Goal: Information Seeking & Learning: Check status

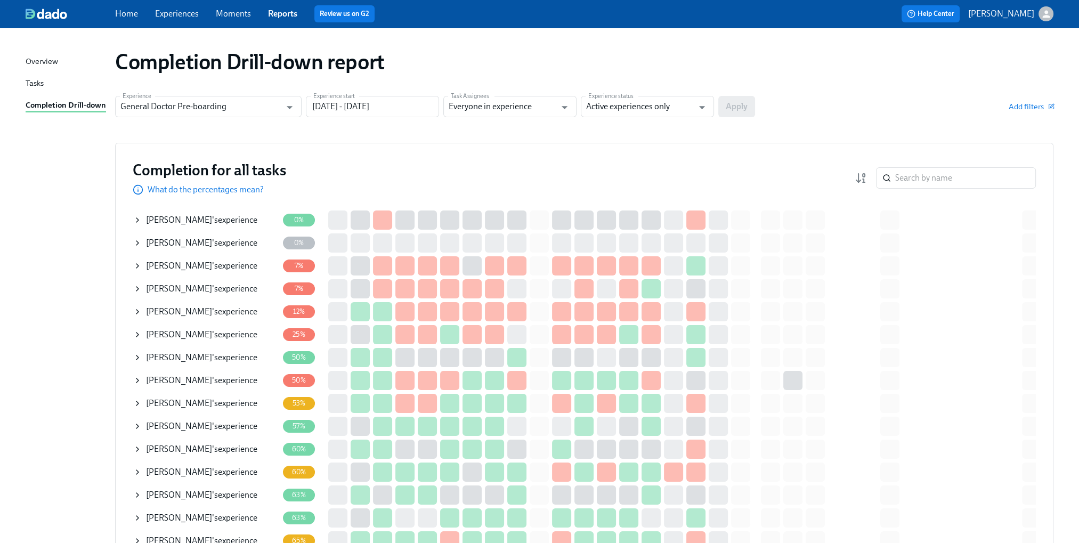
click at [973, 191] on div "Completion for all tasks What do the percentages mean? ​" at bounding box center [584, 177] width 903 height 35
click at [973, 184] on input "search" at bounding box center [965, 177] width 141 height 21
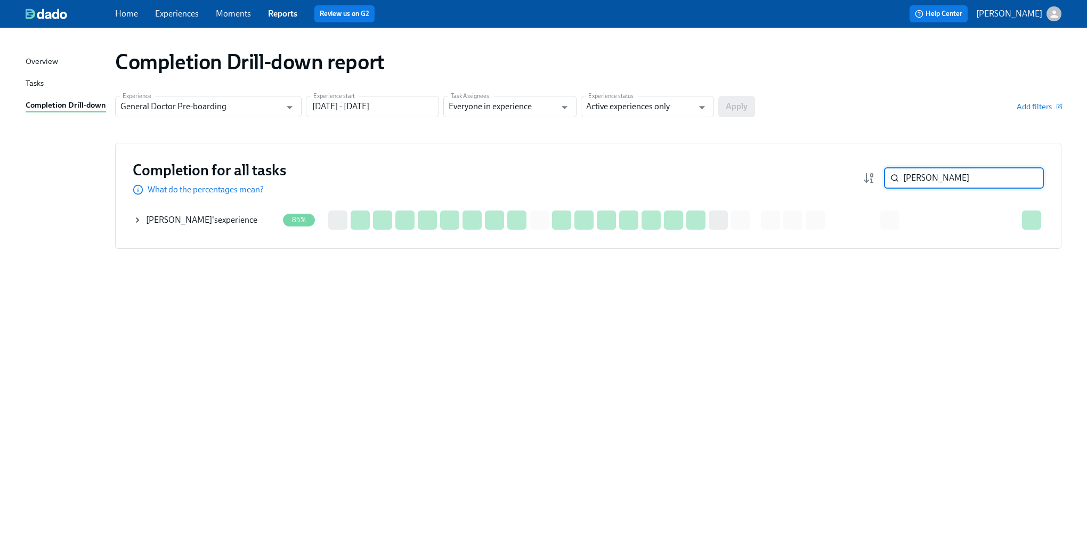
type input "[PERSON_NAME]"
click at [139, 220] on icon at bounding box center [137, 220] width 9 height 9
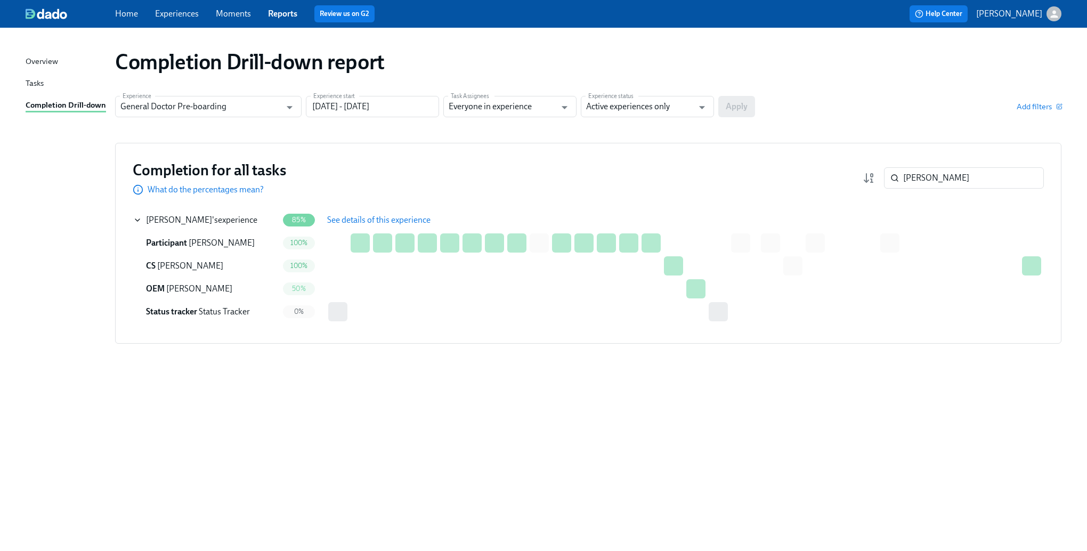
click at [370, 219] on span "See details of this experience" at bounding box center [378, 220] width 103 height 11
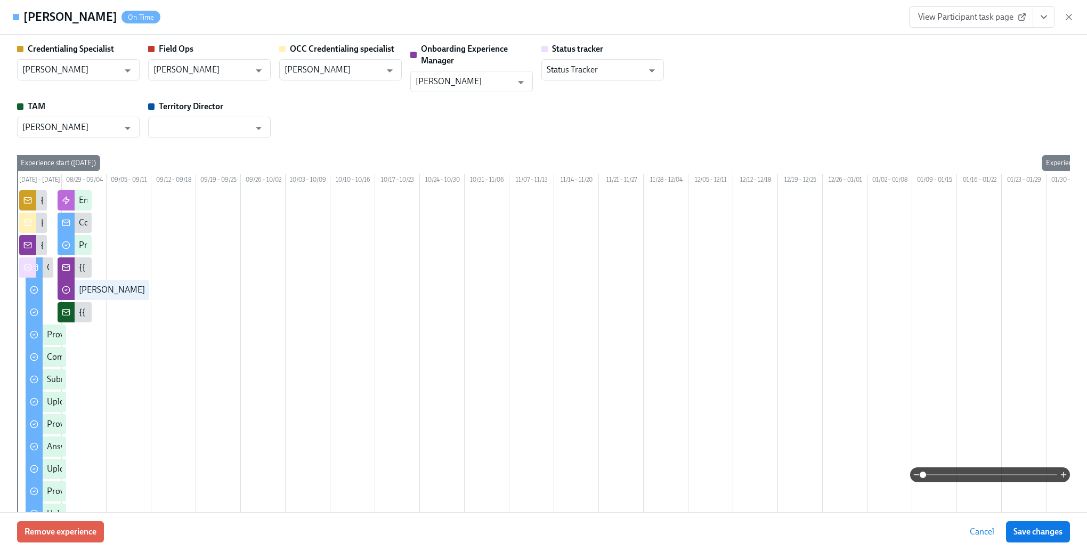
click at [989, 530] on span "Cancel" at bounding box center [982, 532] width 25 height 11
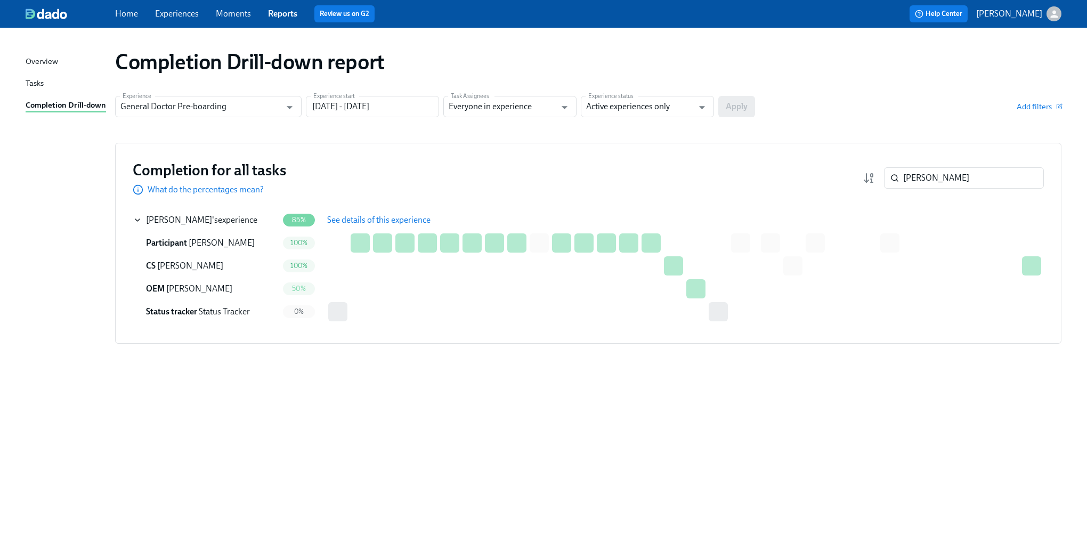
click at [28, 83] on div "Tasks" at bounding box center [35, 83] width 18 height 13
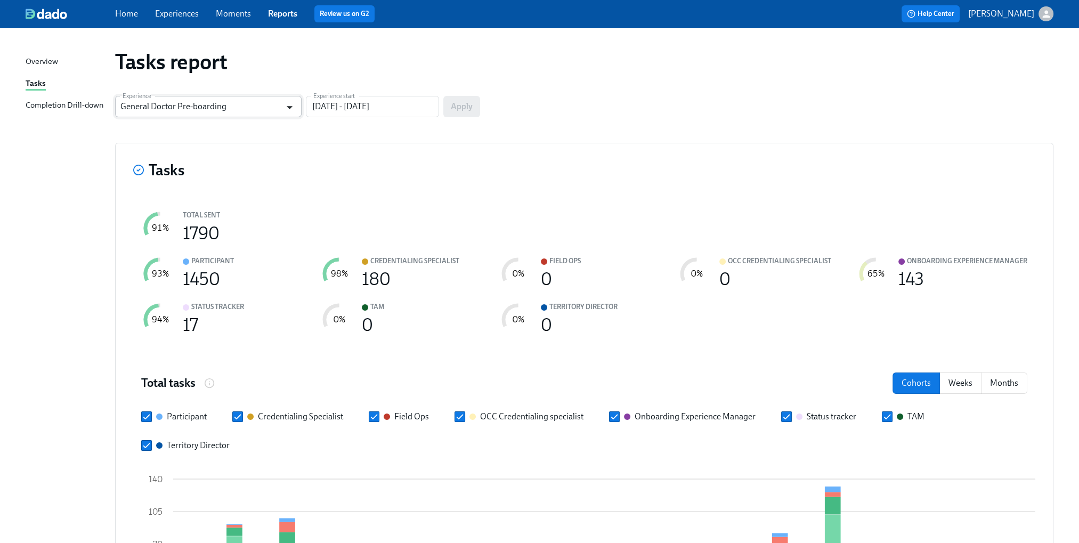
click at [282, 102] on icon "Open" at bounding box center [289, 107] width 14 height 14
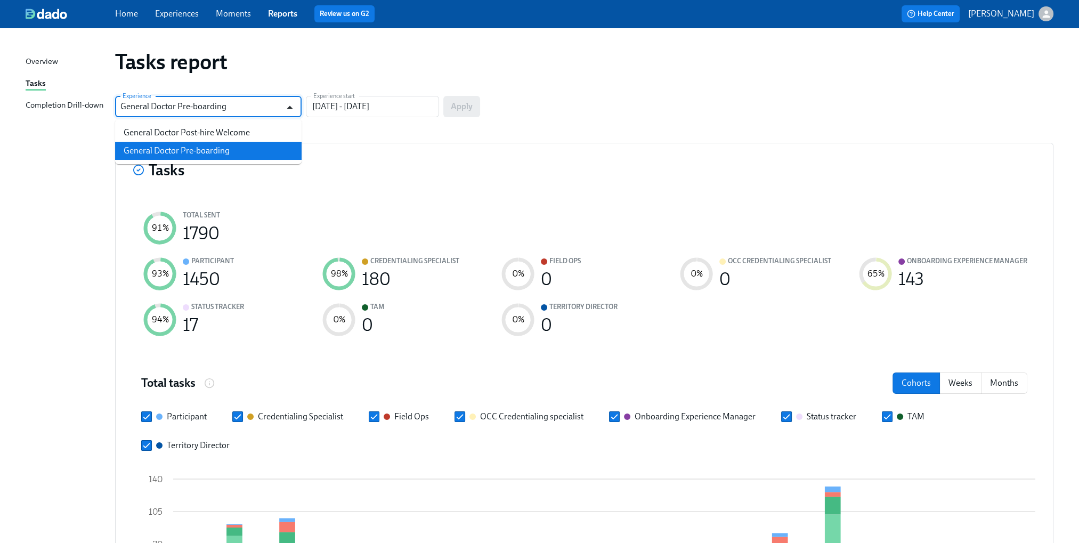
click at [283, 102] on icon "Close" at bounding box center [289, 107] width 14 height 14
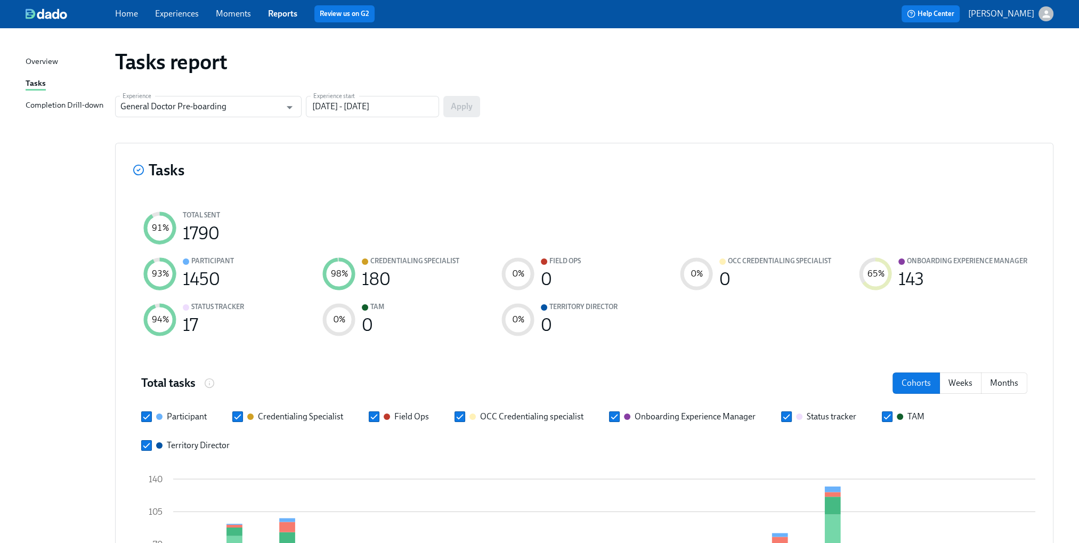
click at [79, 106] on div "Completion Drill-down" at bounding box center [65, 105] width 78 height 13
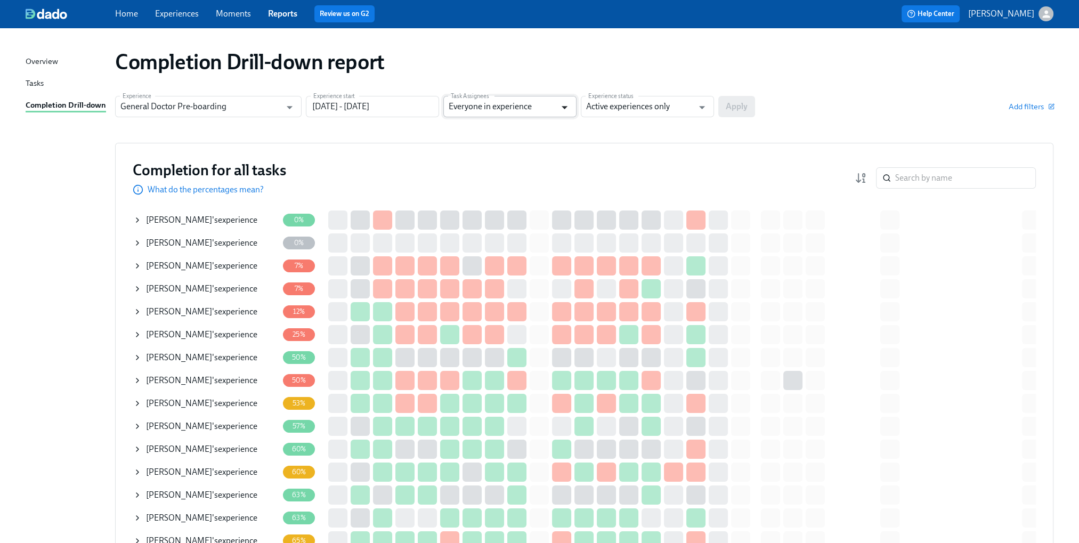
click at [561, 106] on icon "Open" at bounding box center [564, 107] width 14 height 14
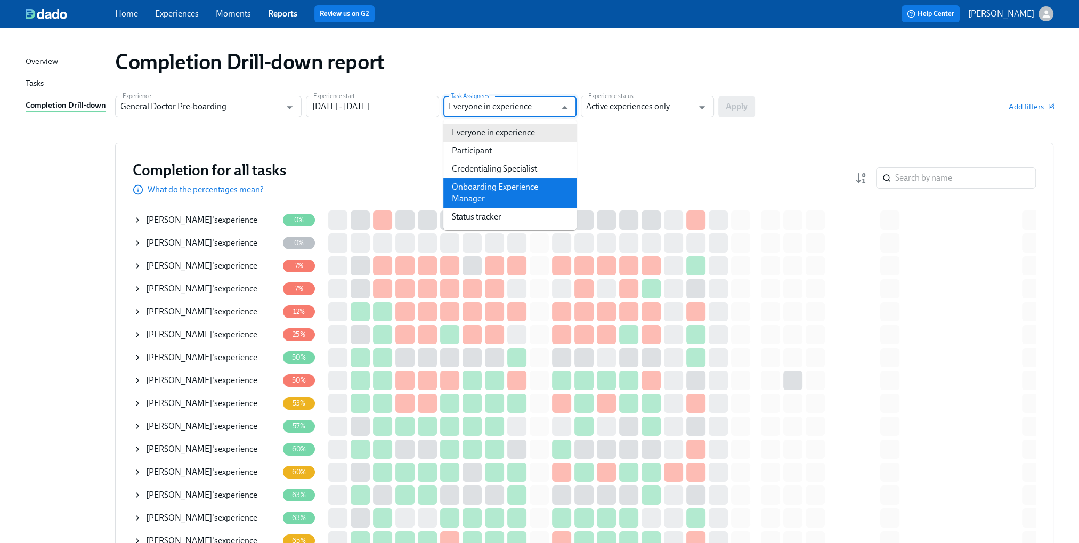
click at [516, 194] on li "Onboarding Experience Manager" at bounding box center [509, 193] width 133 height 30
type input "Onboarding Experience Manager"
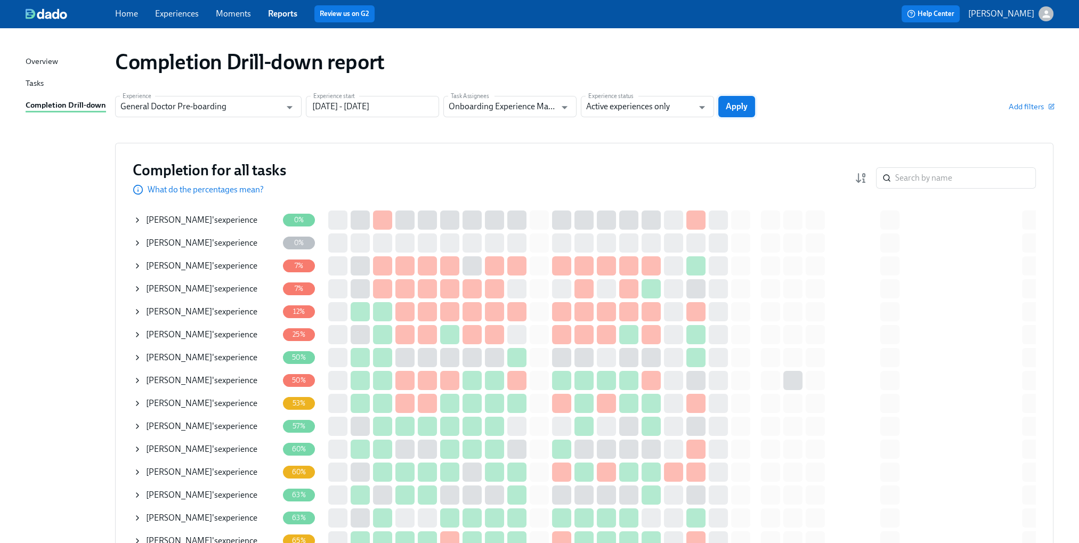
click at [737, 105] on span "Apply" at bounding box center [737, 106] width 22 height 11
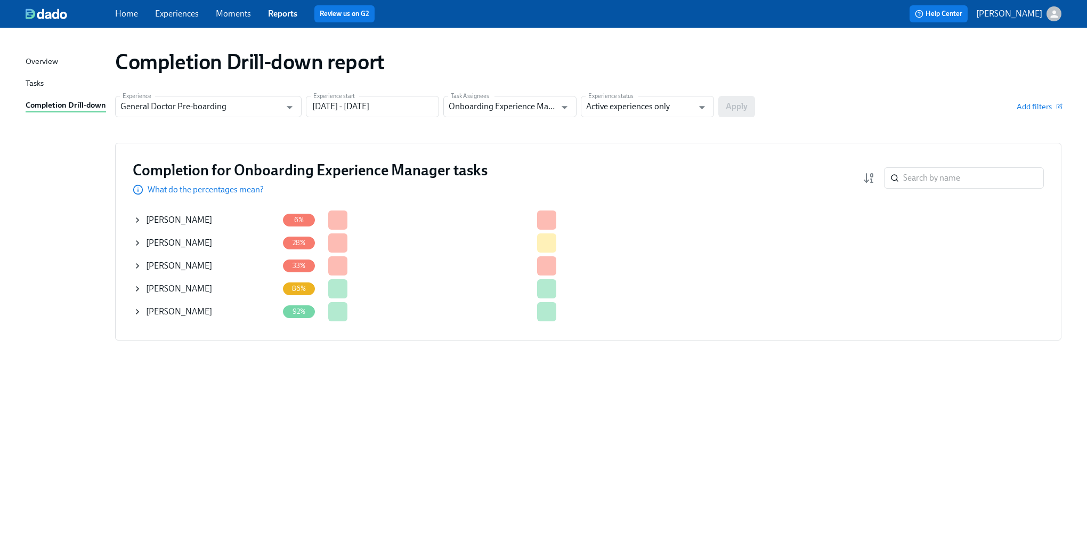
click at [136, 310] on icon at bounding box center [137, 312] width 9 height 9
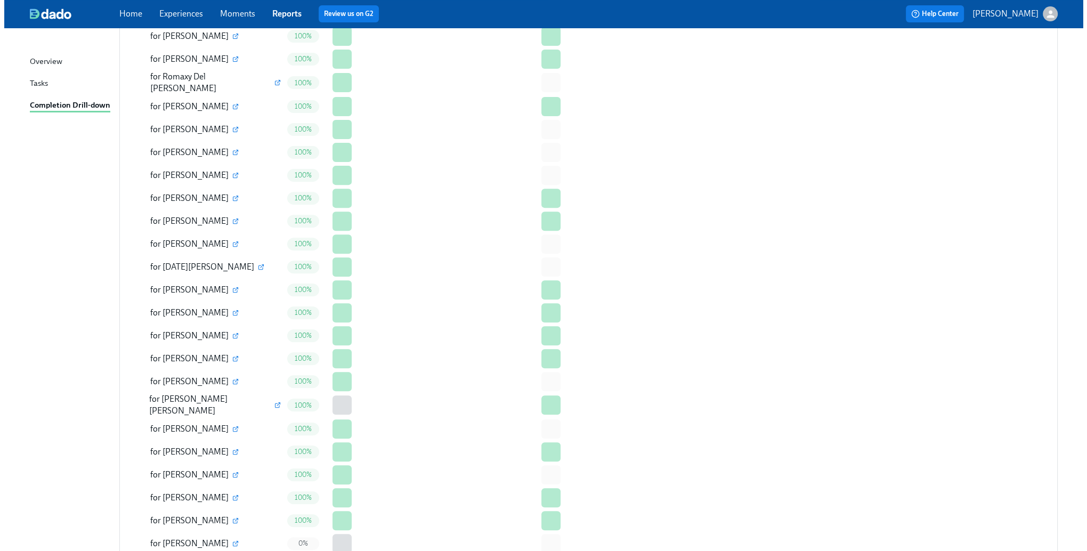
scroll to position [585, 0]
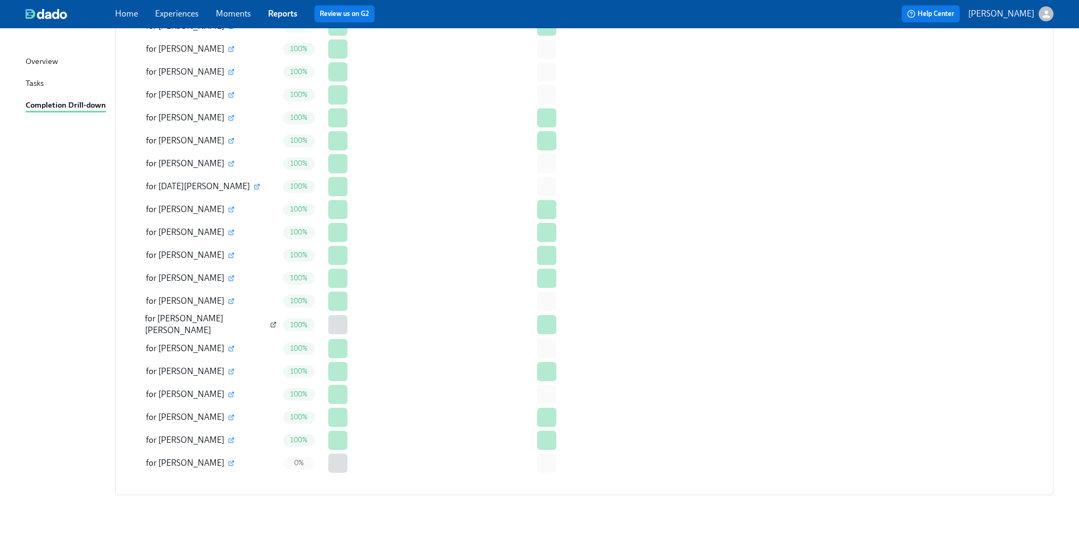
click at [270, 323] on icon "button" at bounding box center [273, 324] width 6 height 6
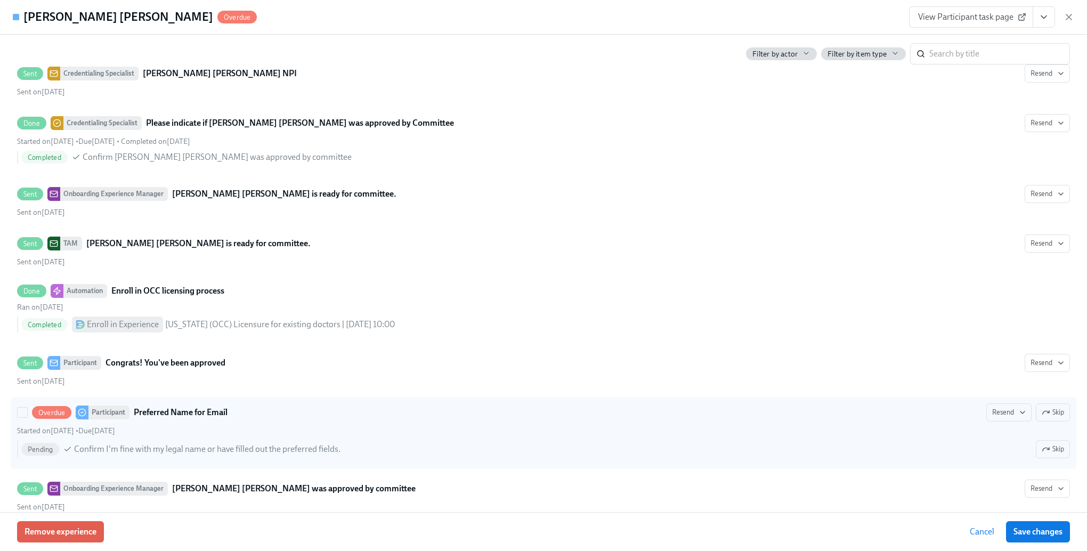
scroll to position [3695, 0]
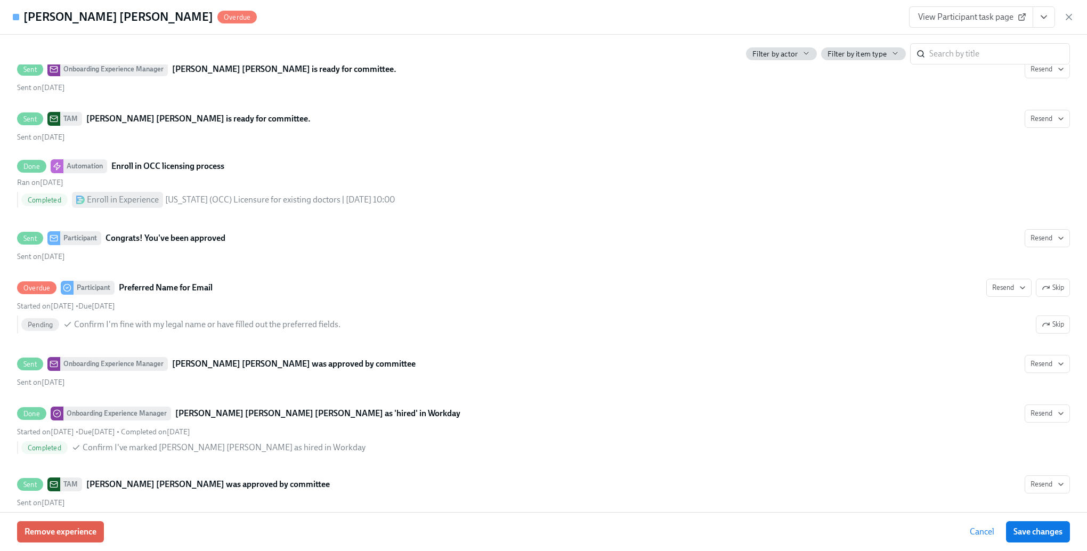
click at [973, 530] on span "Cancel" at bounding box center [982, 532] width 25 height 11
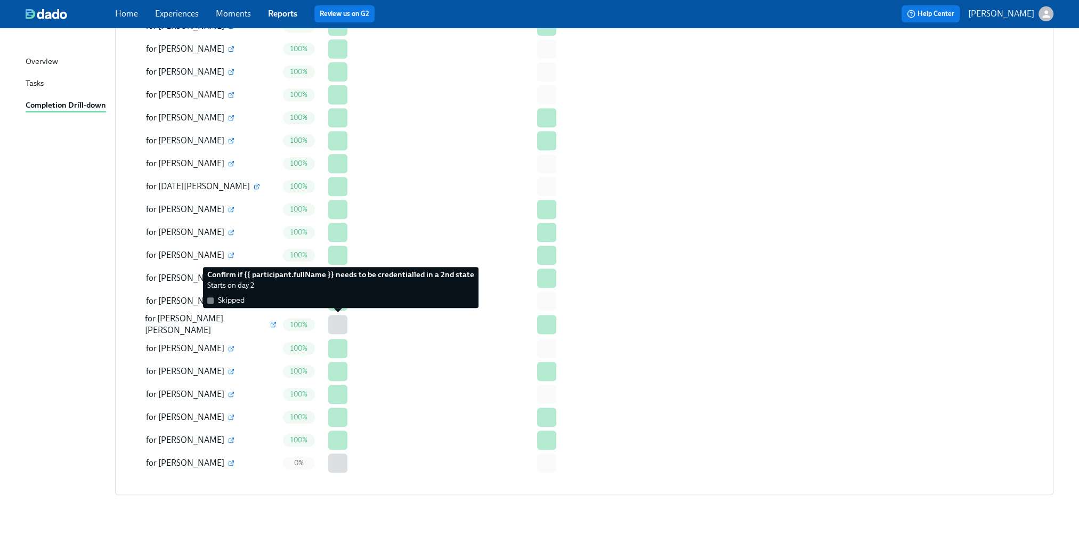
click at [331, 323] on div at bounding box center [337, 324] width 19 height 19
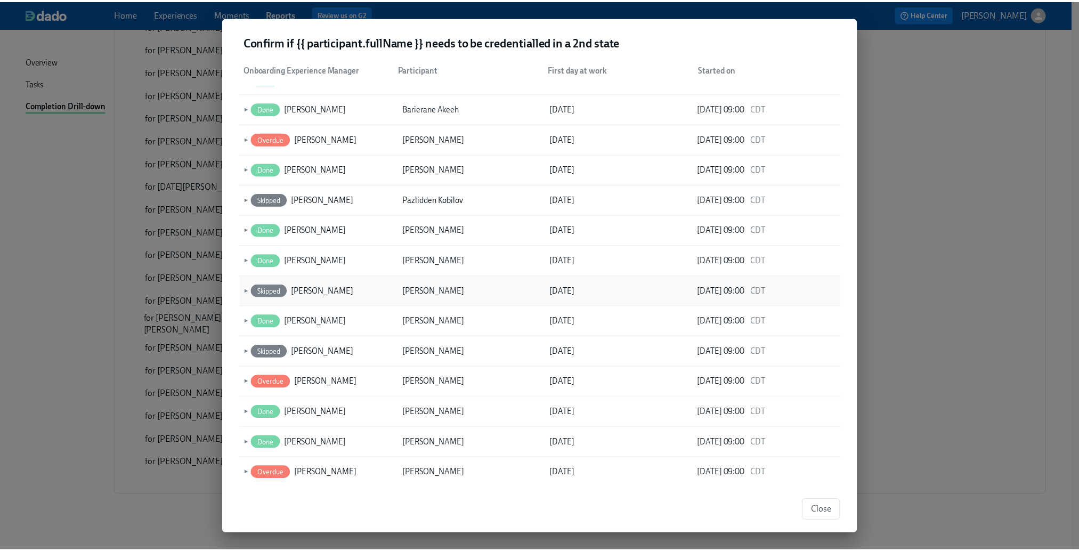
scroll to position [320, 0]
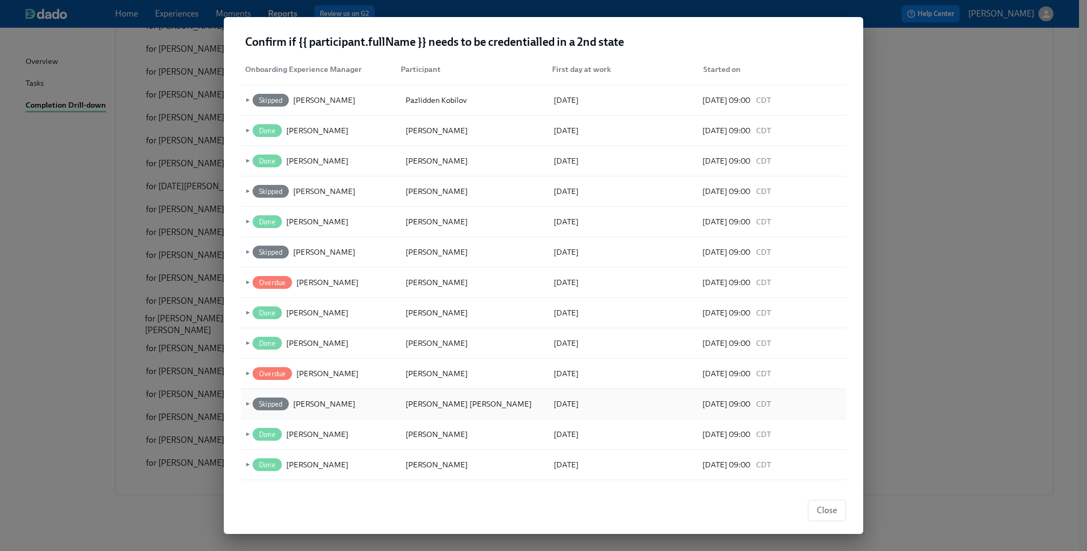
click at [246, 402] on span "►" at bounding box center [246, 404] width 7 height 12
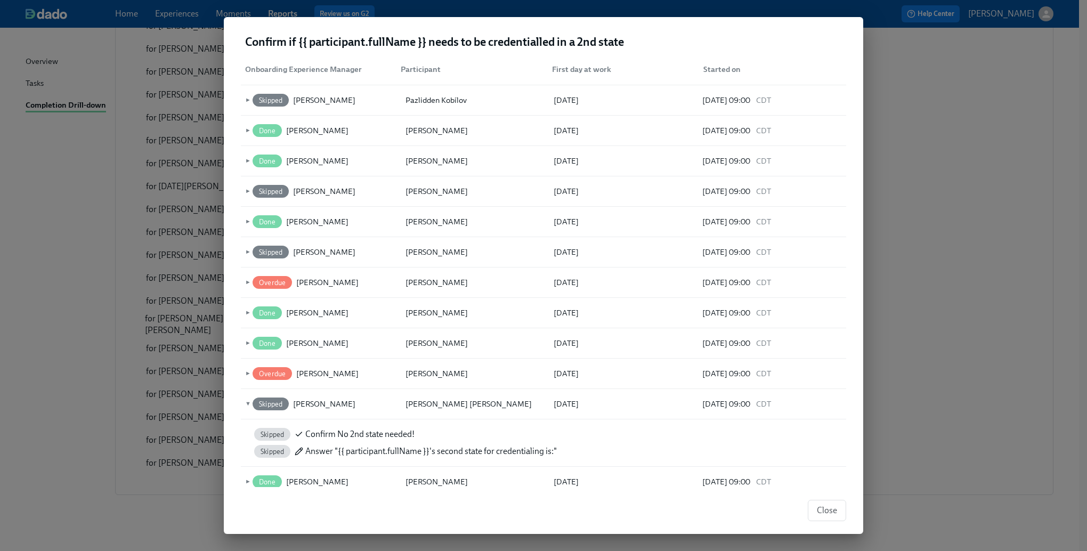
click at [261, 431] on span "Skipped" at bounding box center [272, 435] width 36 height 8
click at [325, 436] on span "Confirm No 2nd state needed!" at bounding box center [359, 434] width 109 height 12
click at [828, 508] on span "Close" at bounding box center [827, 510] width 20 height 11
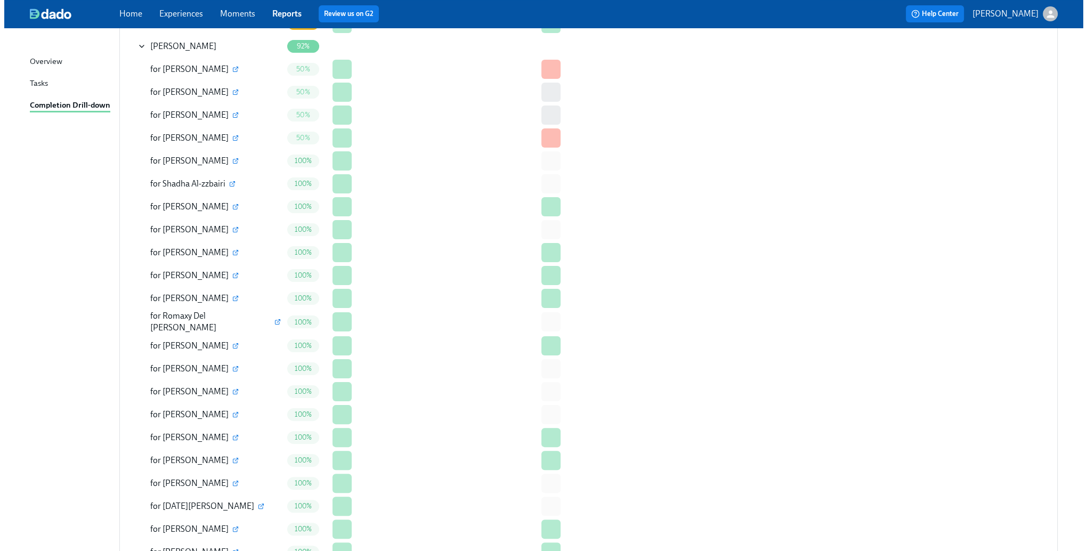
scroll to position [159, 0]
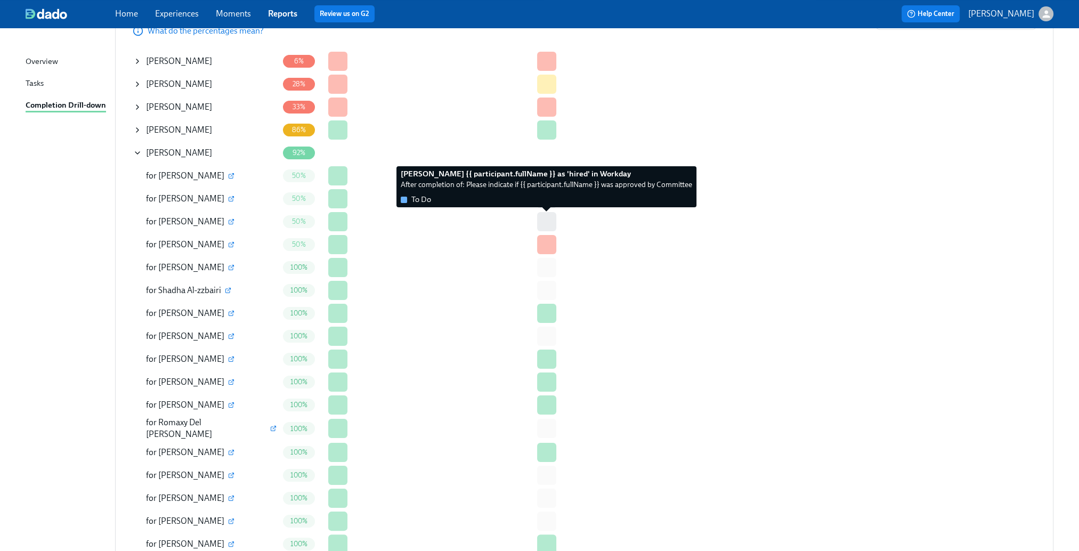
click at [548, 220] on div at bounding box center [546, 221] width 19 height 19
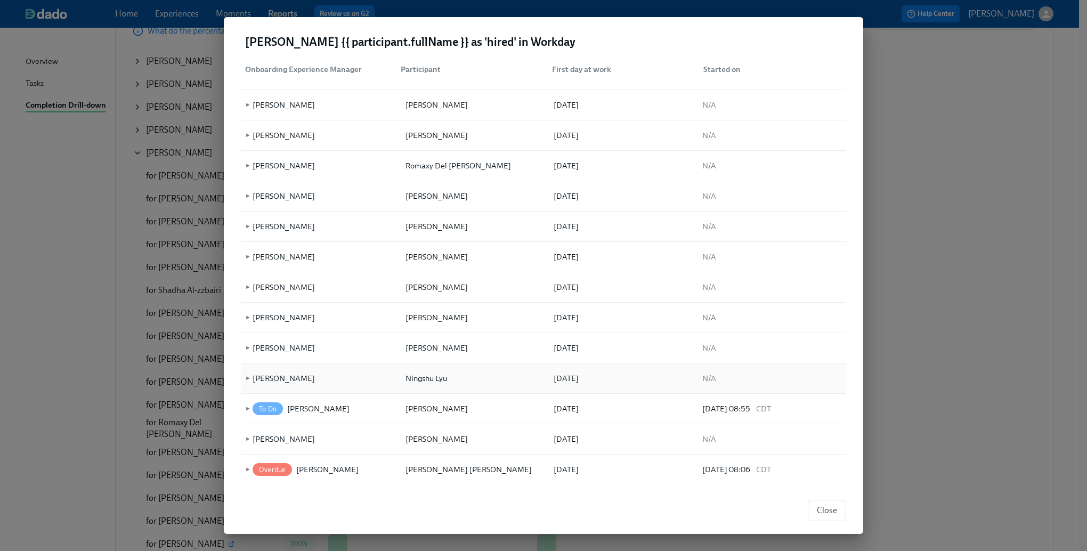
scroll to position [2484, 0]
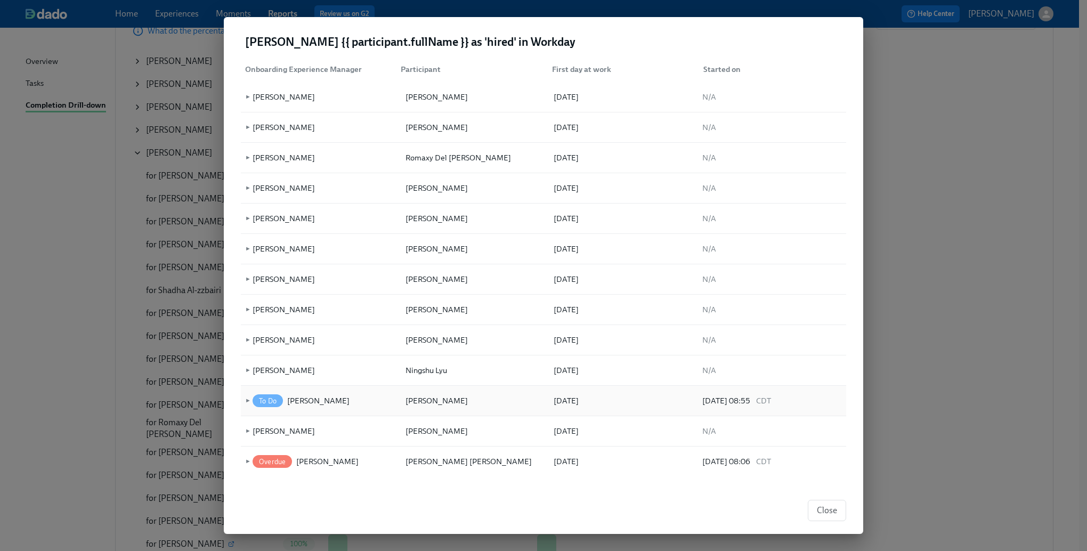
click at [248, 396] on span "►" at bounding box center [246, 401] width 7 height 12
click at [286, 427] on span "Pending" at bounding box center [273, 431] width 38 height 8
click at [264, 397] on span "To Do" at bounding box center [268, 401] width 30 height 8
click at [302, 395] on div "[PERSON_NAME]" at bounding box center [318, 400] width 62 height 13
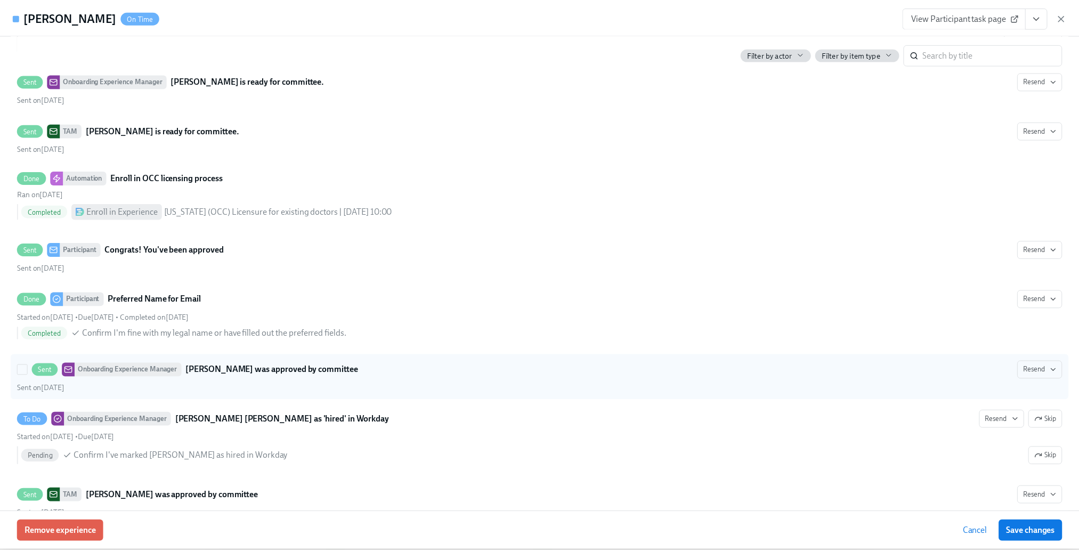
scroll to position [3656, 0]
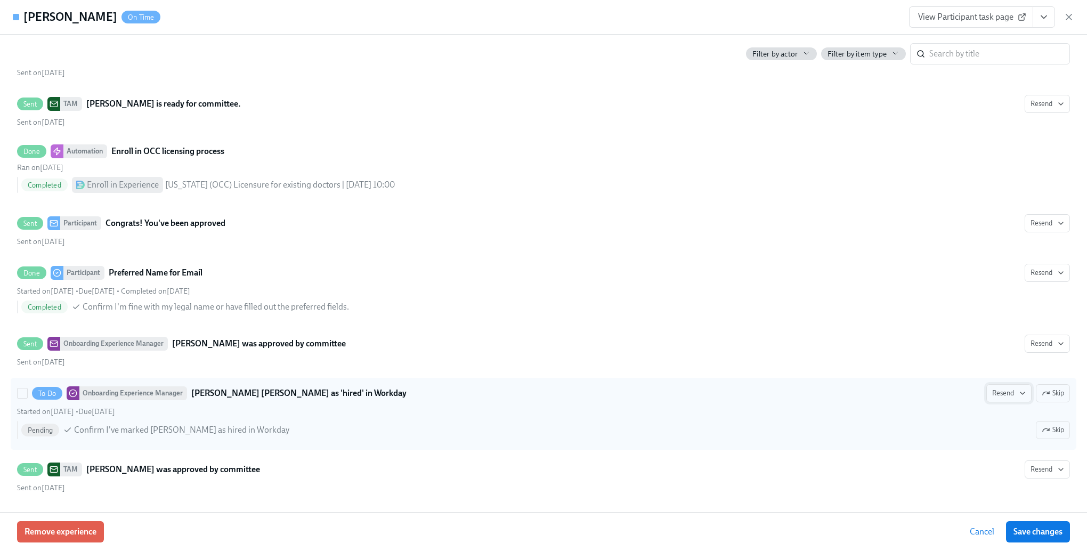
click at [1018, 398] on icon "button" at bounding box center [1022, 393] width 9 height 9
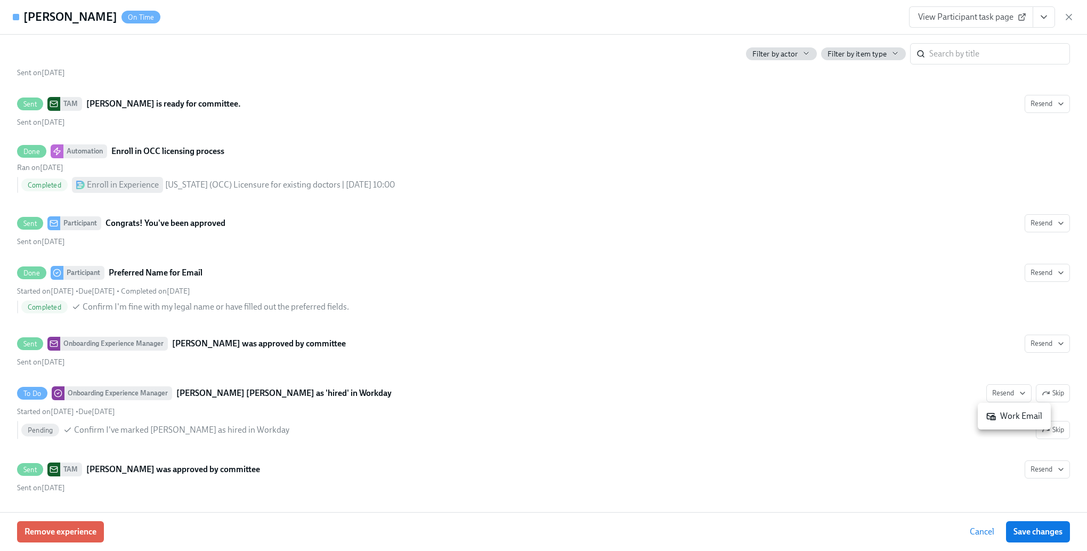
click at [997, 420] on div "Work Email" at bounding box center [1014, 416] width 56 height 12
click at [877, 448] on div at bounding box center [543, 275] width 1087 height 551
click at [1018, 528] on span "Save changes" at bounding box center [1038, 532] width 49 height 11
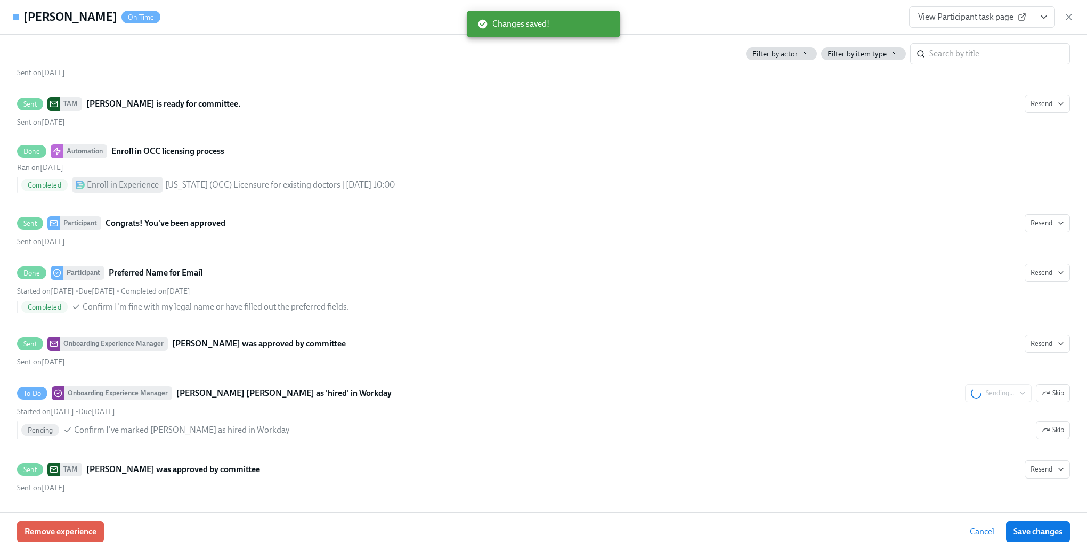
click at [981, 534] on span "Cancel" at bounding box center [982, 532] width 25 height 11
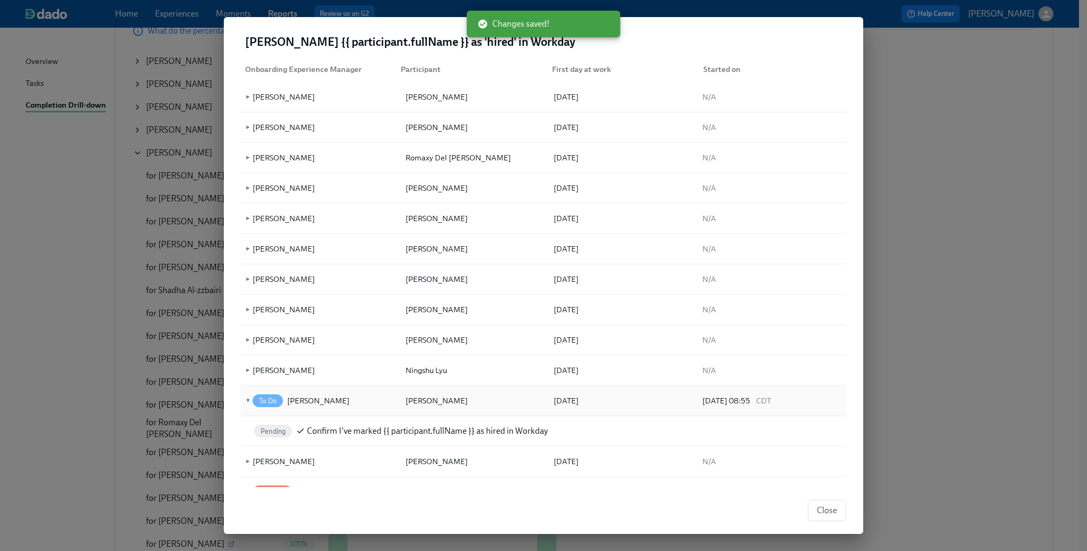
click at [245, 395] on span "▼" at bounding box center [246, 401] width 7 height 12
click at [820, 514] on span "Close" at bounding box center [827, 510] width 20 height 11
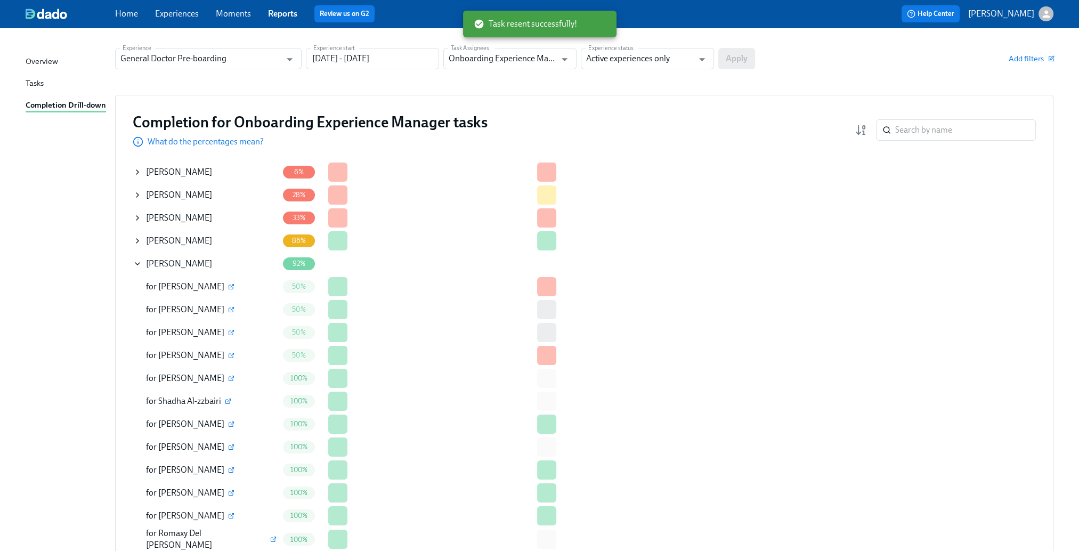
scroll to position [0, 0]
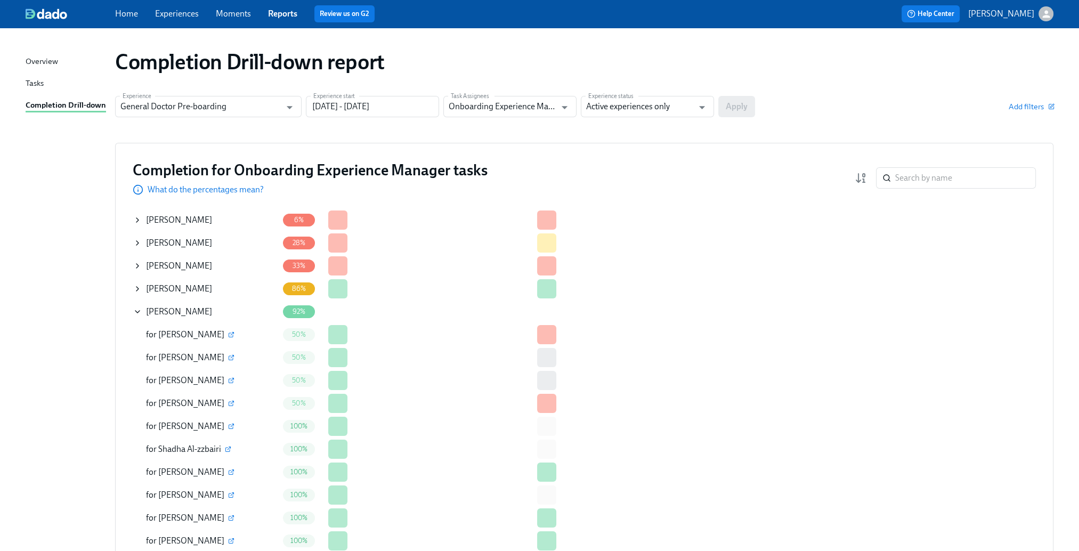
click at [140, 312] on icon at bounding box center [137, 312] width 9 height 9
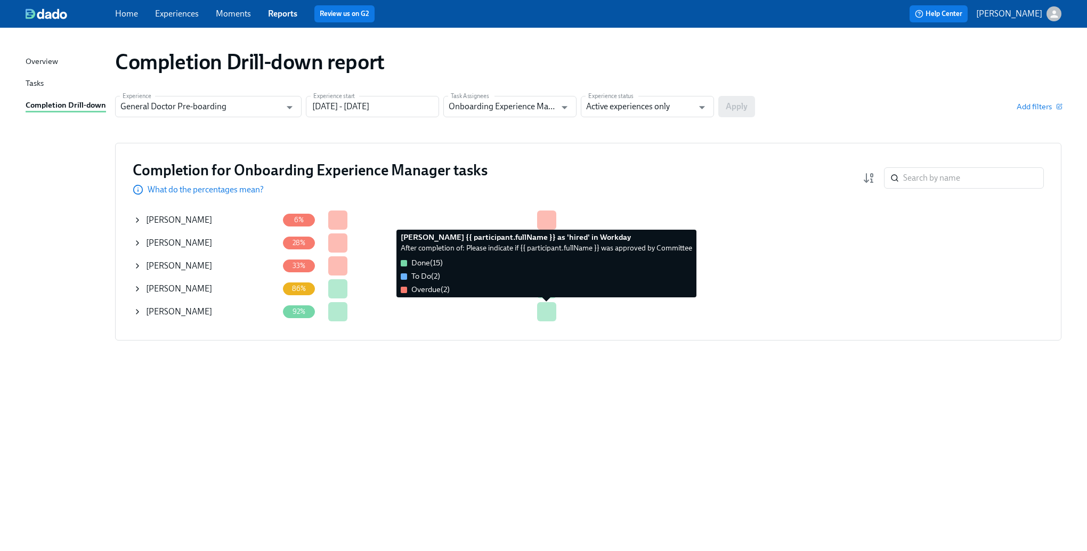
click at [545, 313] on div at bounding box center [546, 311] width 19 height 19
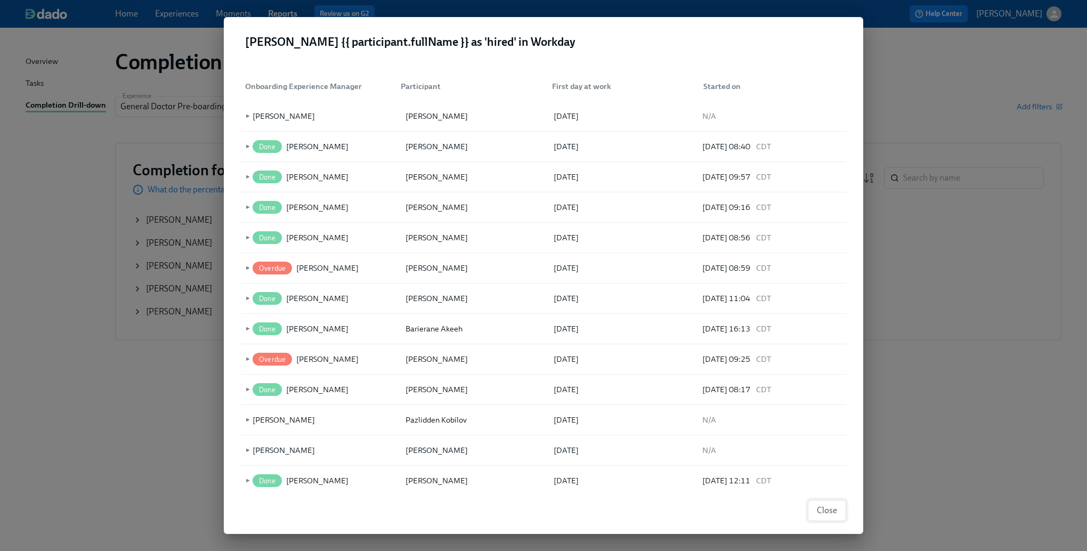
click at [833, 508] on span "Close" at bounding box center [827, 510] width 20 height 11
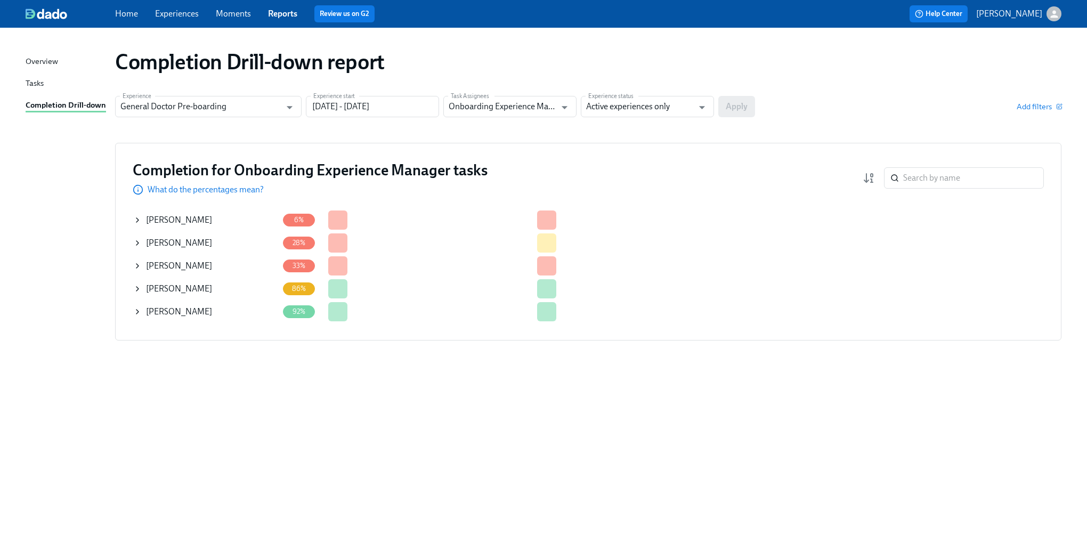
click at [138, 310] on icon at bounding box center [137, 312] width 9 height 9
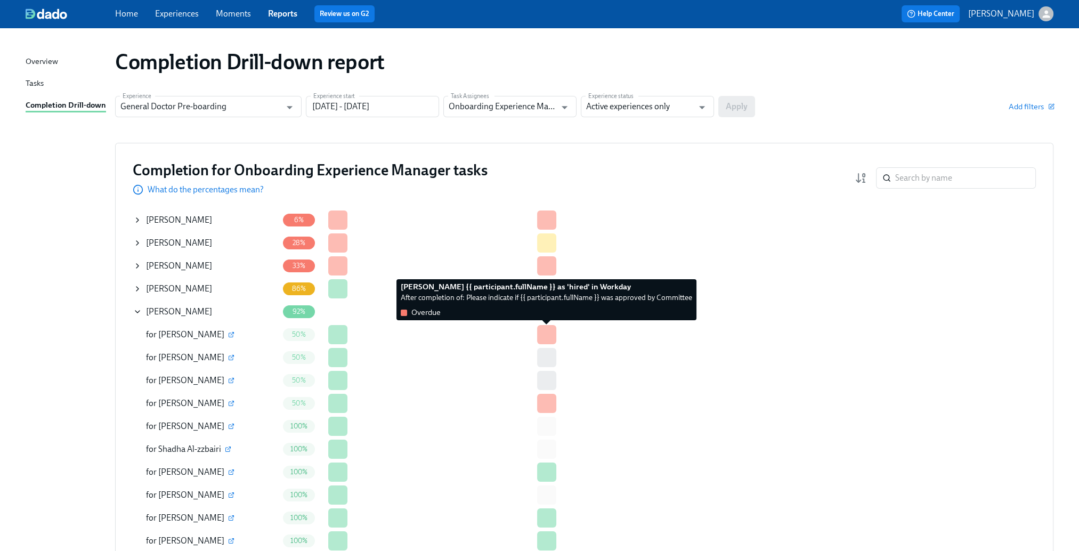
click at [547, 338] on div at bounding box center [546, 334] width 19 height 19
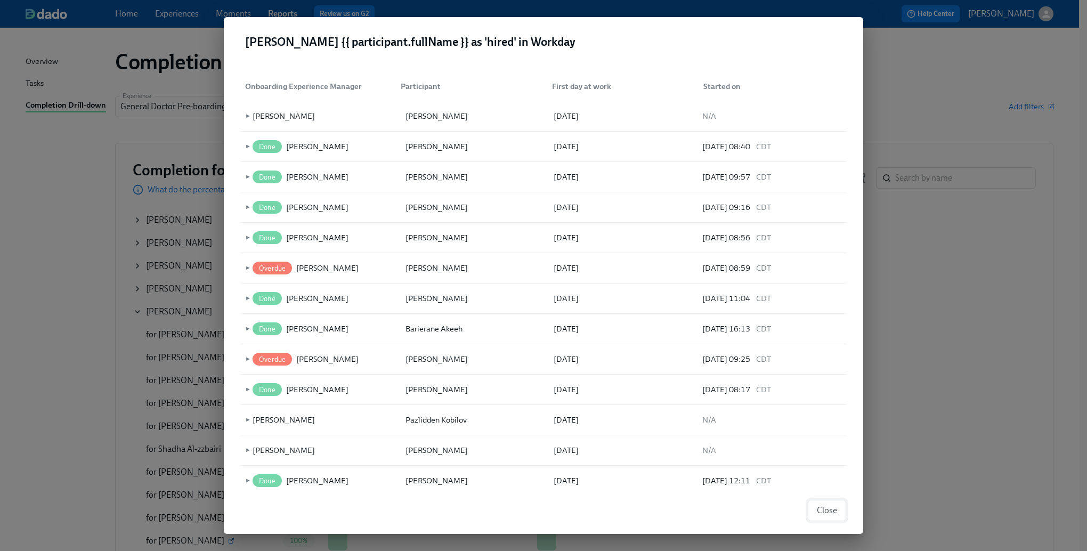
click at [813, 509] on button "Close" at bounding box center [827, 510] width 38 height 21
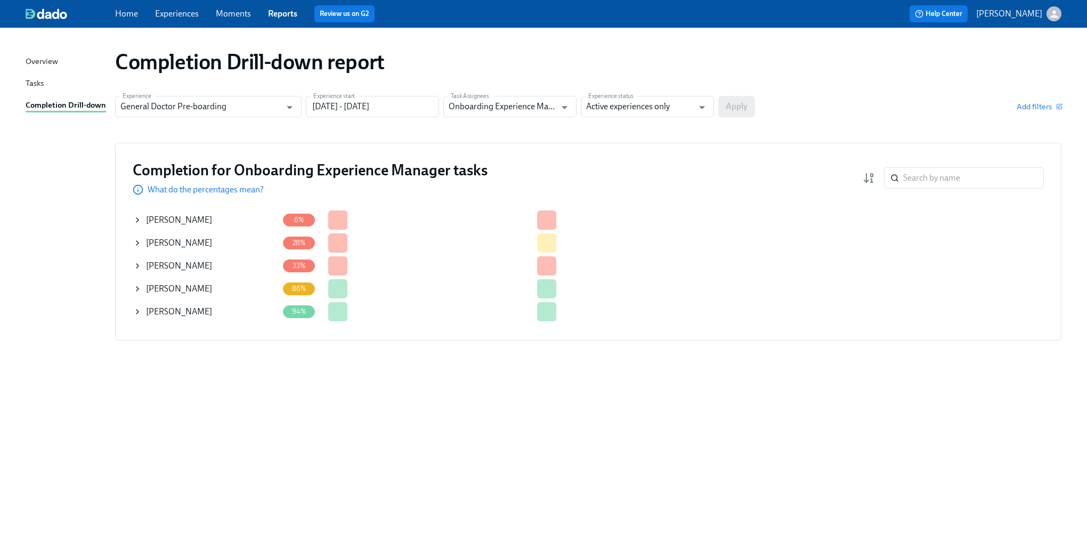
click at [141, 312] on icon at bounding box center [137, 312] width 9 height 9
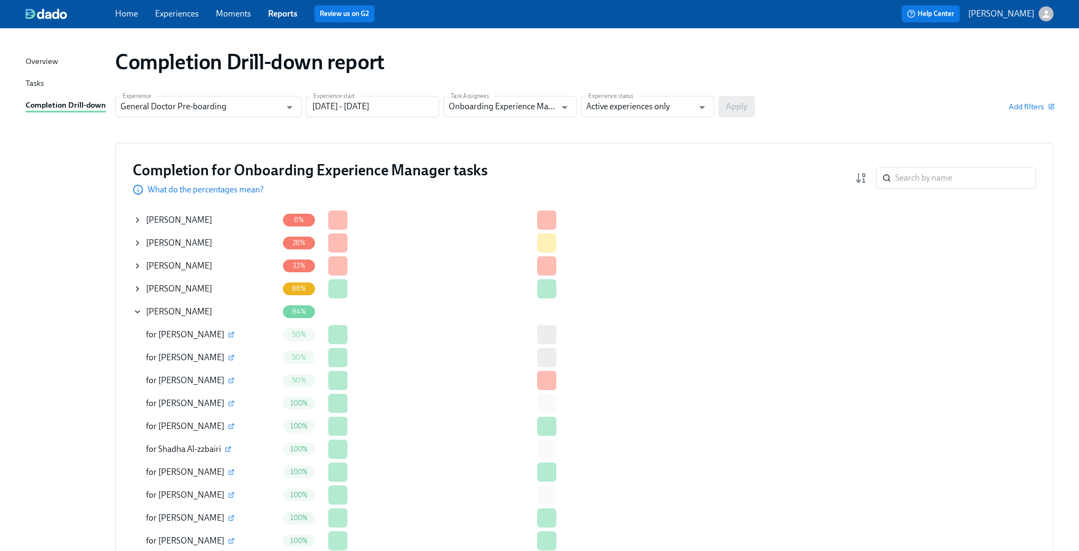
click at [139, 310] on icon at bounding box center [137, 312] width 9 height 9
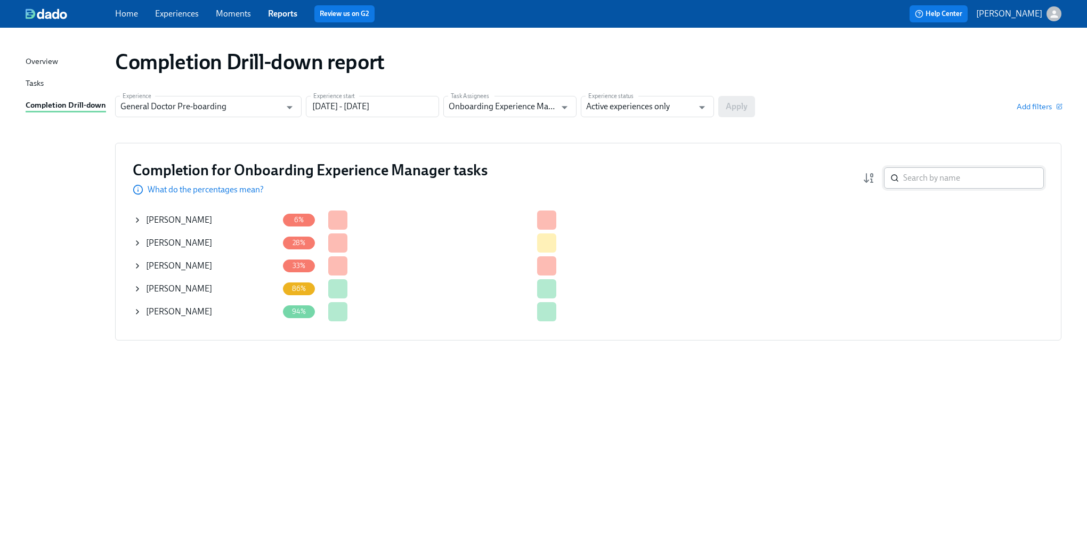
click at [933, 180] on input "search" at bounding box center [973, 177] width 141 height 21
paste input "[PERSON_NAME]"
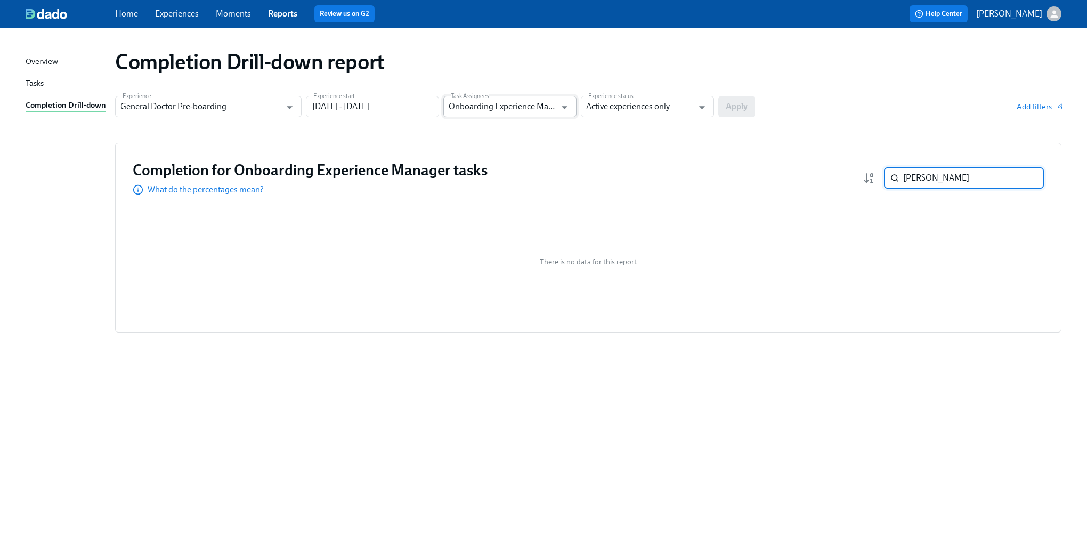
type input "[PERSON_NAME]"
click at [547, 107] on input "Onboarding Experience Manager" at bounding box center [502, 106] width 107 height 21
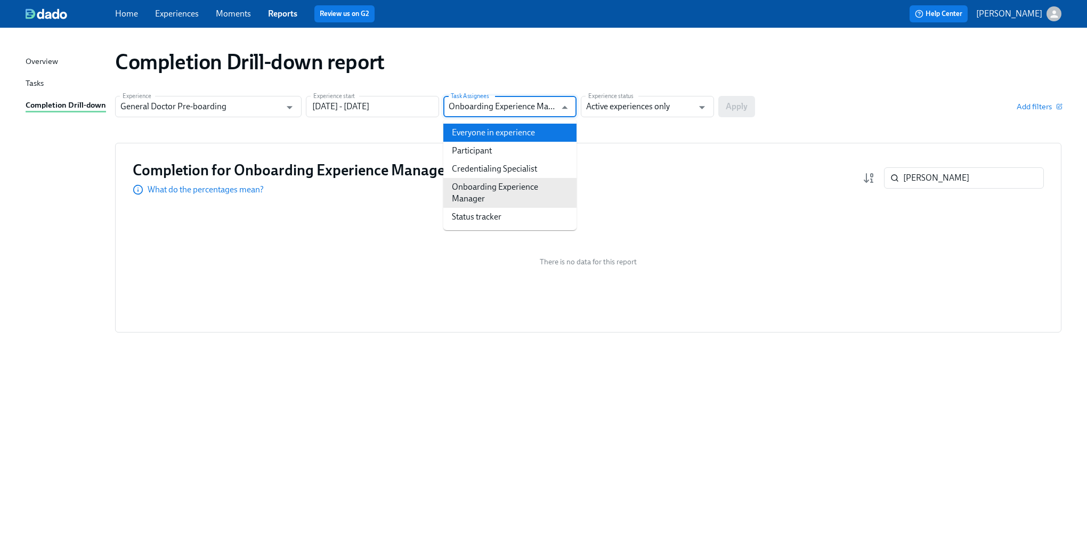
click at [518, 131] on li "Everyone in experience" at bounding box center [509, 133] width 133 height 18
type input "Everyone in experience"
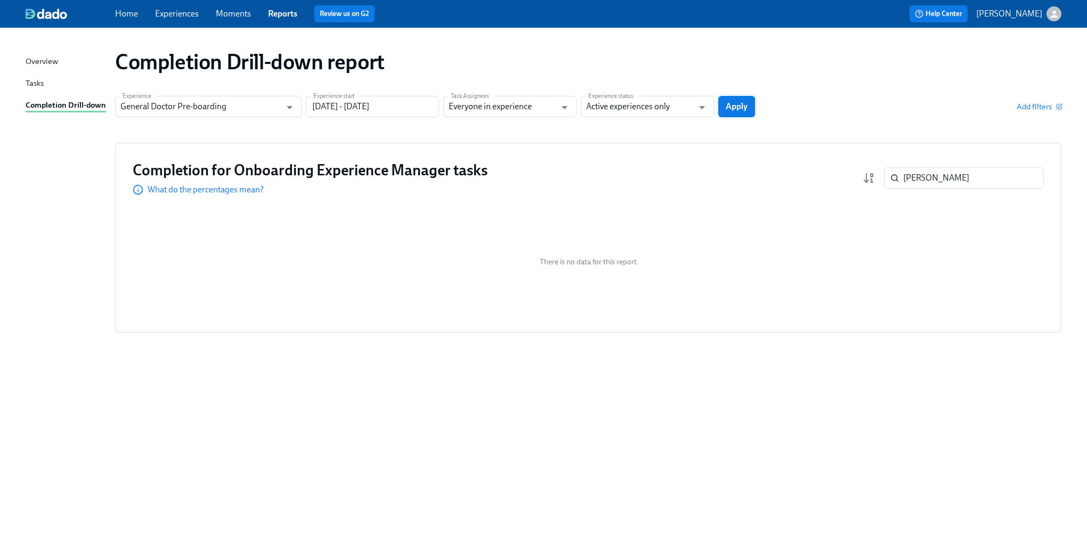
click at [733, 110] on span "Apply" at bounding box center [737, 106] width 22 height 11
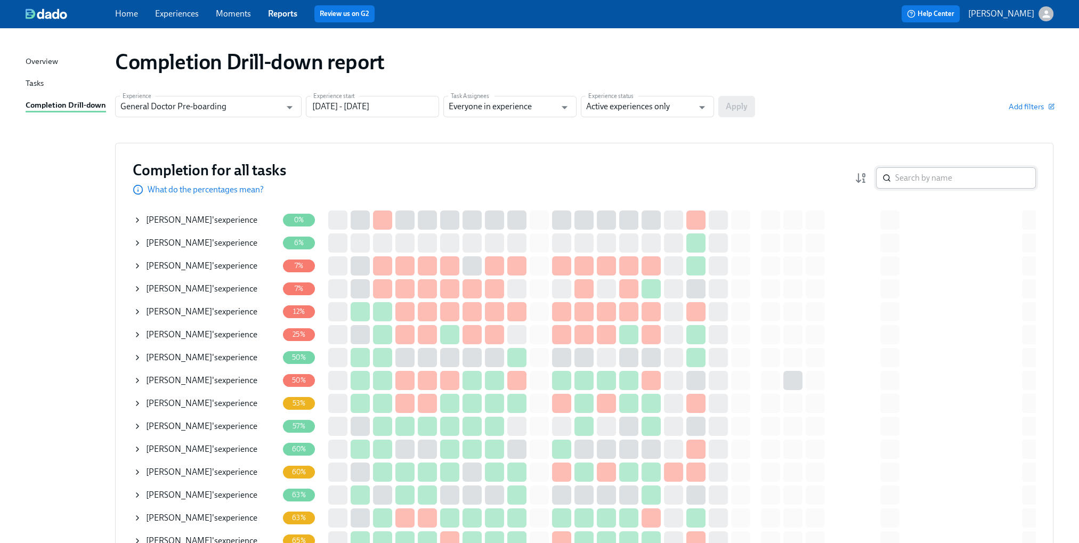
click at [937, 179] on input "search" at bounding box center [965, 177] width 141 height 21
paste input "[PERSON_NAME]"
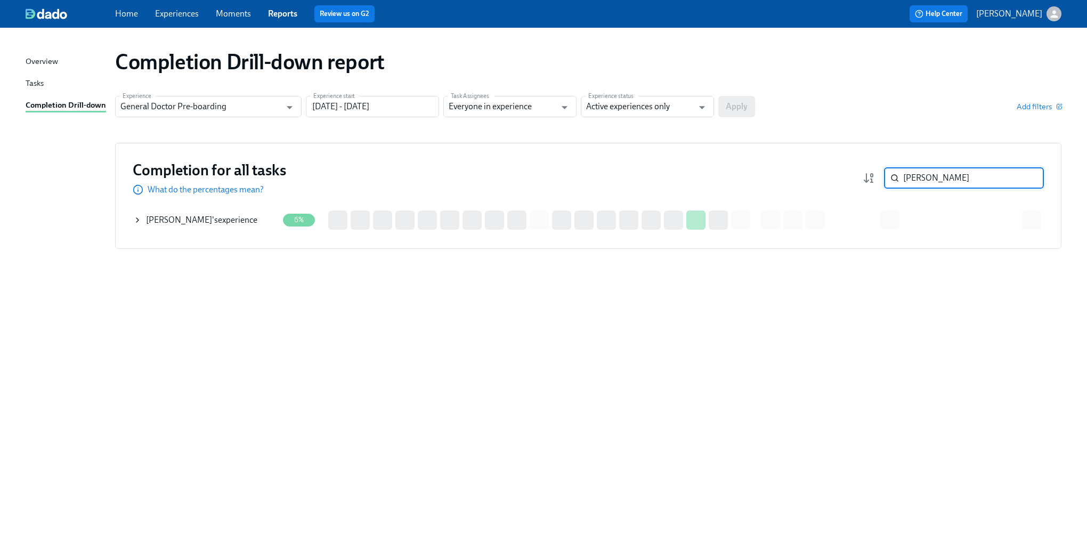
type input "[PERSON_NAME]"
